Goal: Information Seeking & Learning: Learn about a topic

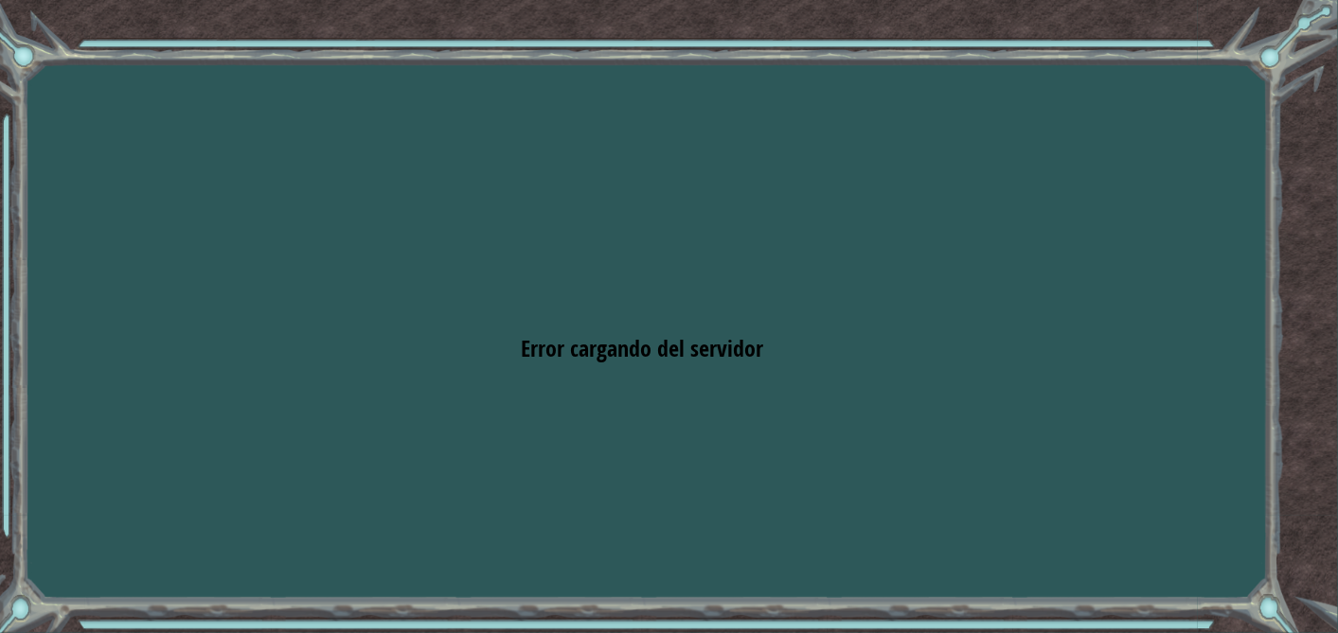
click at [284, 84] on div "Goals Error cargando del servidor Deberás unirte a un curso para jugar a este n…" at bounding box center [669, 316] width 1338 height 633
